Goal: Task Accomplishment & Management: Complete application form

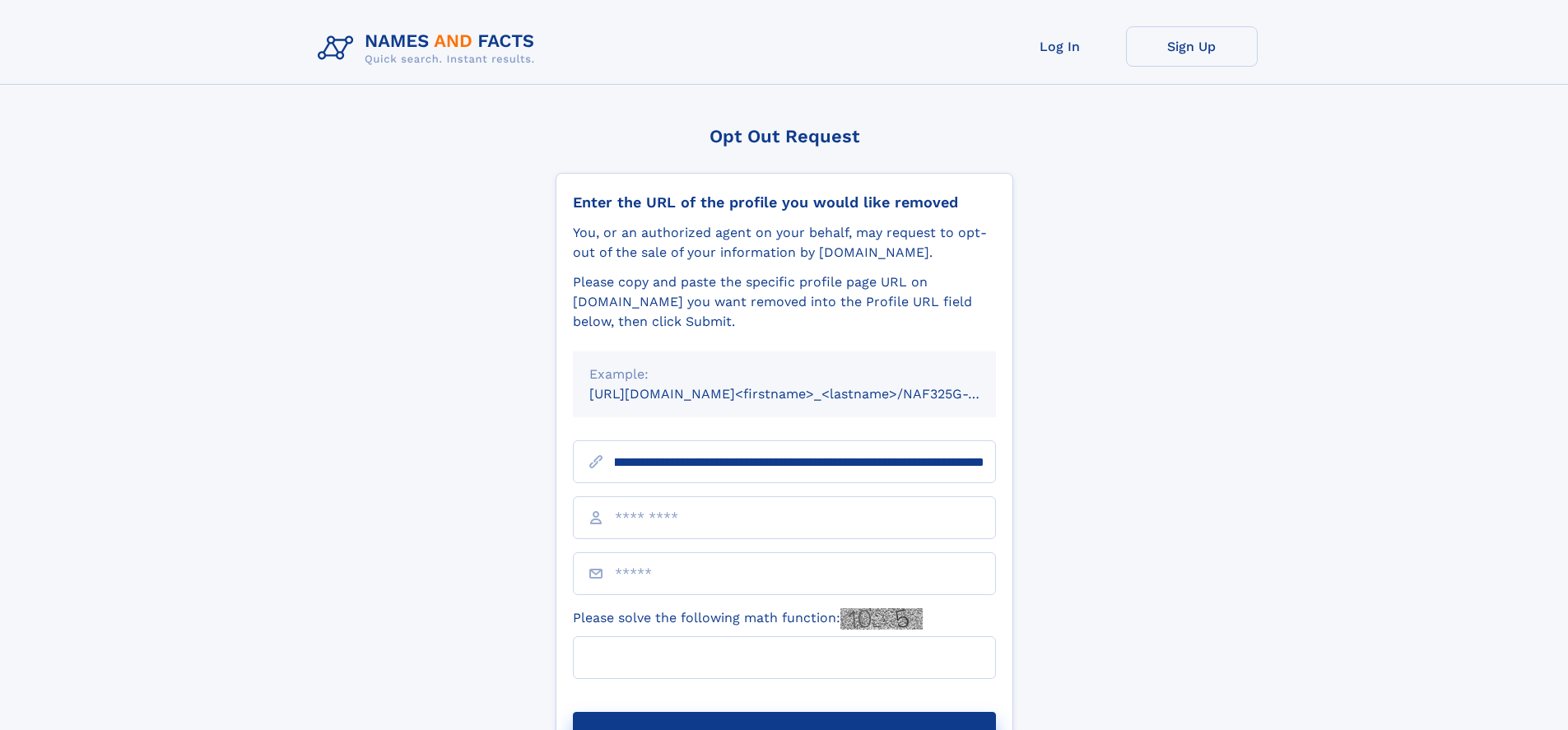
scroll to position [0, 192]
type input "**********"
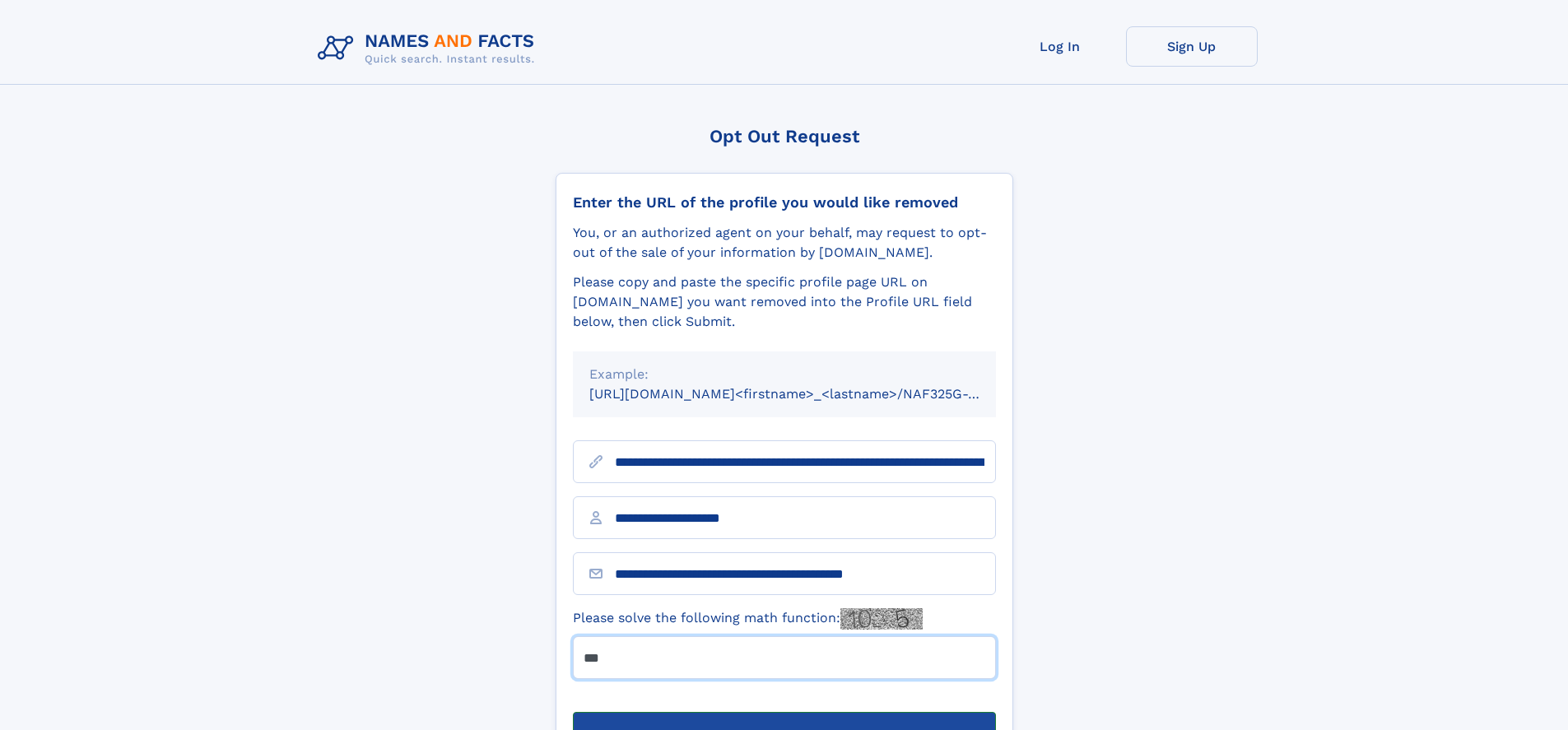
type input "***"
click at [783, 712] on button "Submit Opt Out Request" at bounding box center [785, 738] width 423 height 52
